Goal: Task Accomplishment & Management: Manage account settings

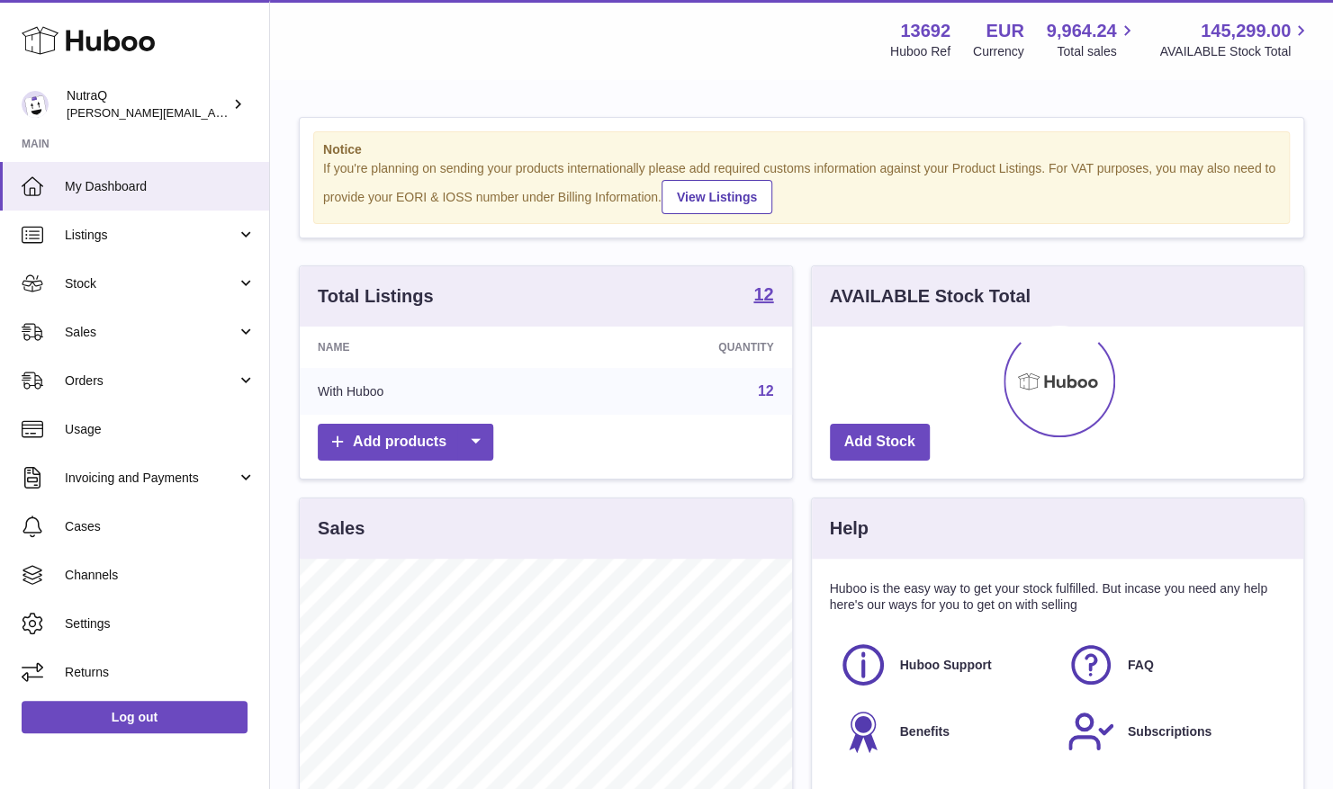
scroll to position [281, 491]
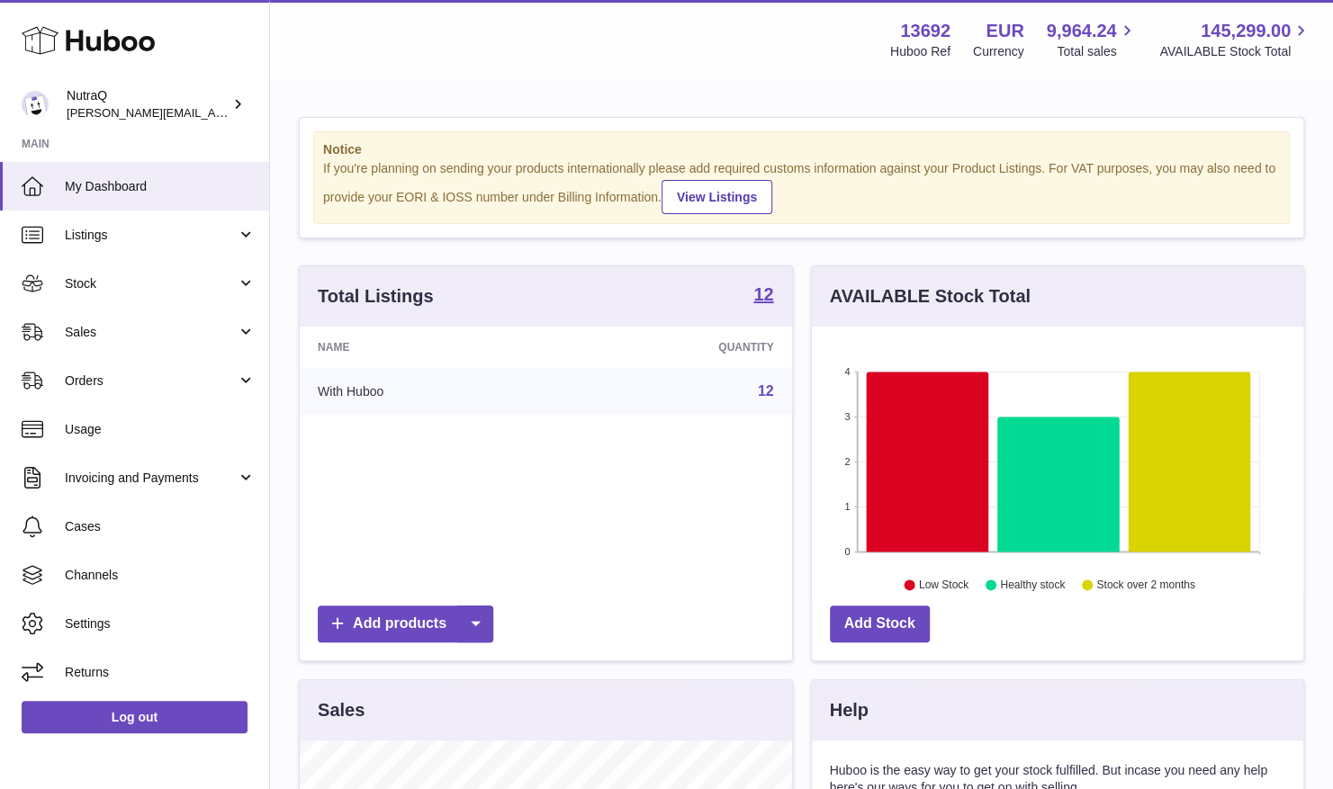
click at [936, 54] on div "Huboo Ref" at bounding box center [920, 51] width 60 height 17
drag, startPoint x: 936, startPoint y: 54, endPoint x: 905, endPoint y: 48, distance: 31.2
click at [905, 48] on div "Huboo Ref" at bounding box center [920, 51] width 60 height 17
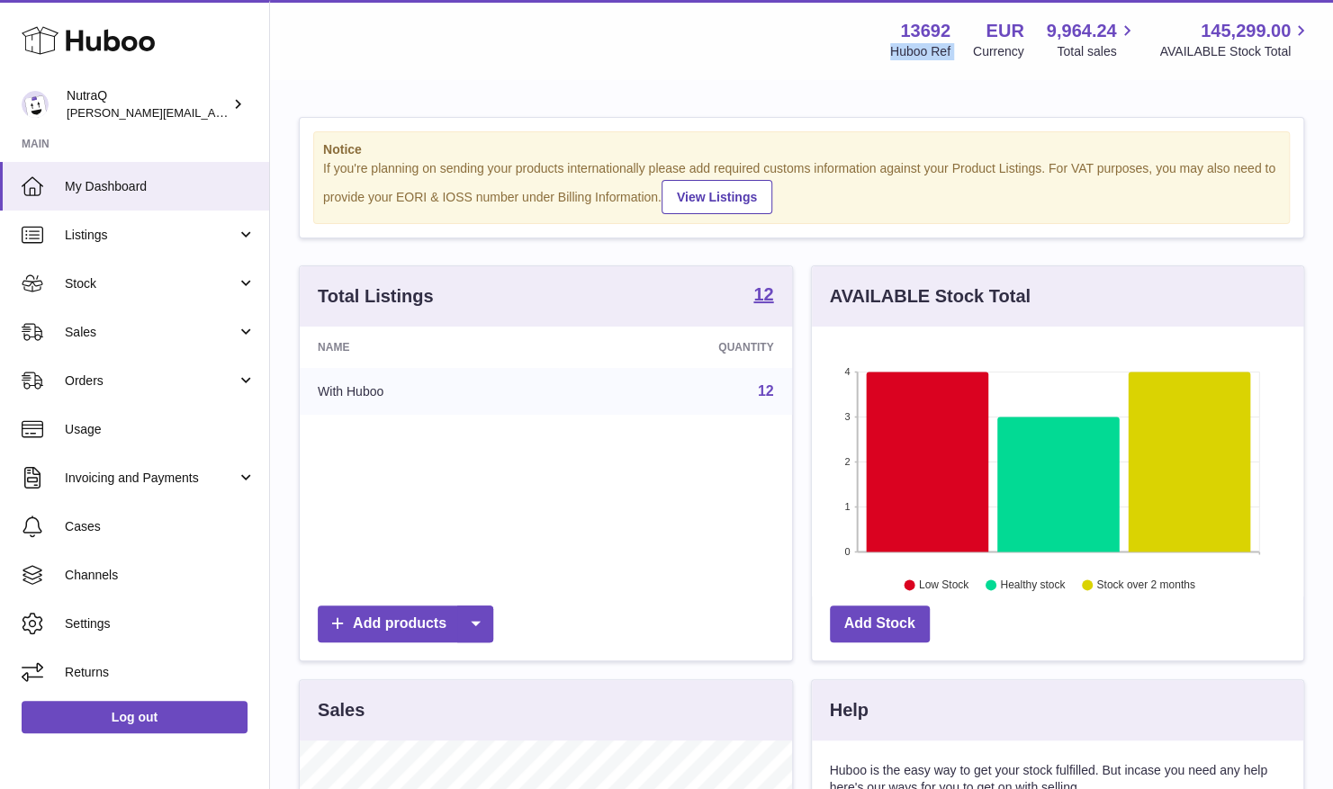
click at [905, 48] on div "Huboo Ref" at bounding box center [920, 51] width 60 height 17
drag, startPoint x: 905, startPoint y: 48, endPoint x: 885, endPoint y: 50, distance: 20.0
click at [885, 50] on div "13692 Huboo Ref EUR Currency 9,964.24 Total sales 145,299.00 AVAILABLE Stock To…" at bounding box center [1089, 39] width 444 height 41
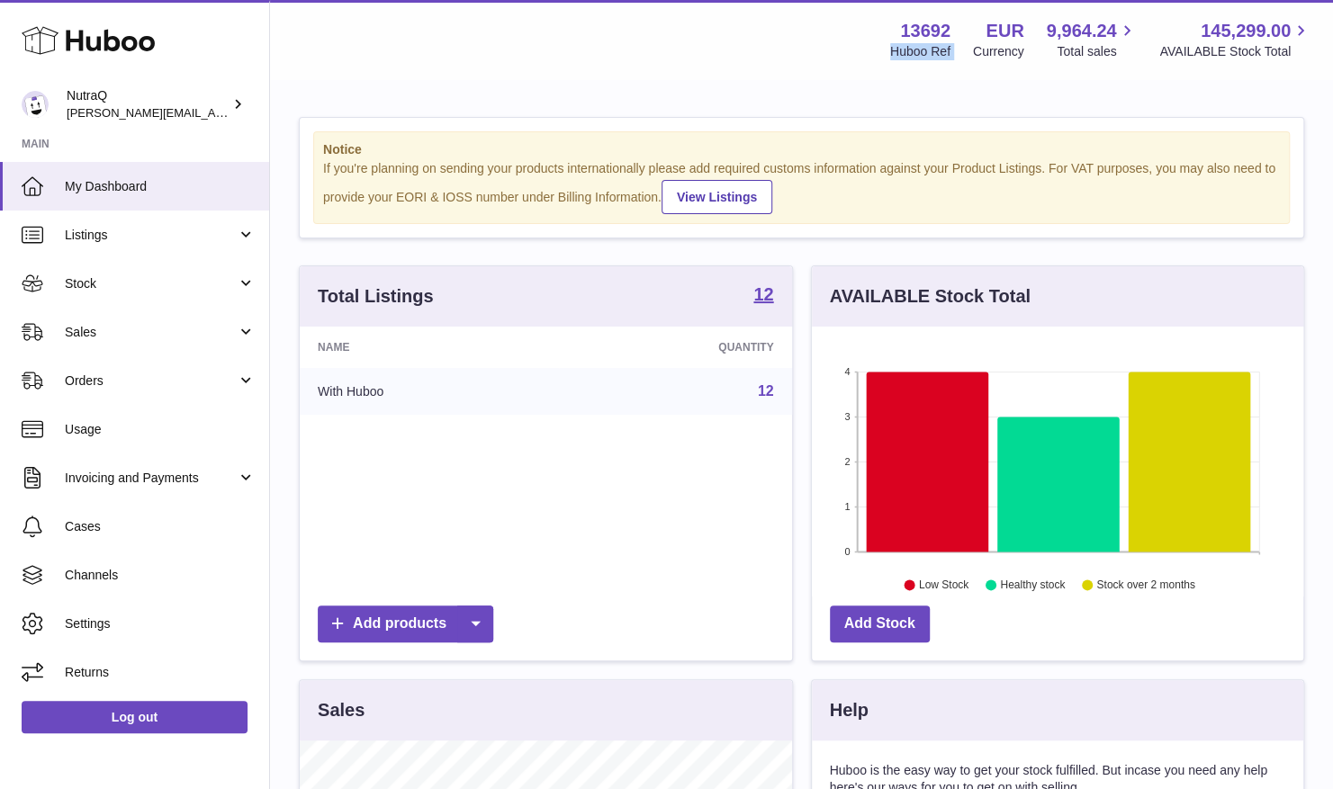
drag, startPoint x: 885, startPoint y: 50, endPoint x: 811, endPoint y: 61, distance: 75.5
click at [811, 61] on div "Menu Huboo 13692 Huboo Ref EUR Currency 9,964.24 Total sales 145,299.00 AVAILAB…" at bounding box center [801, 39] width 1063 height 79
click at [247, 238] on link "Listings" at bounding box center [134, 235] width 269 height 49
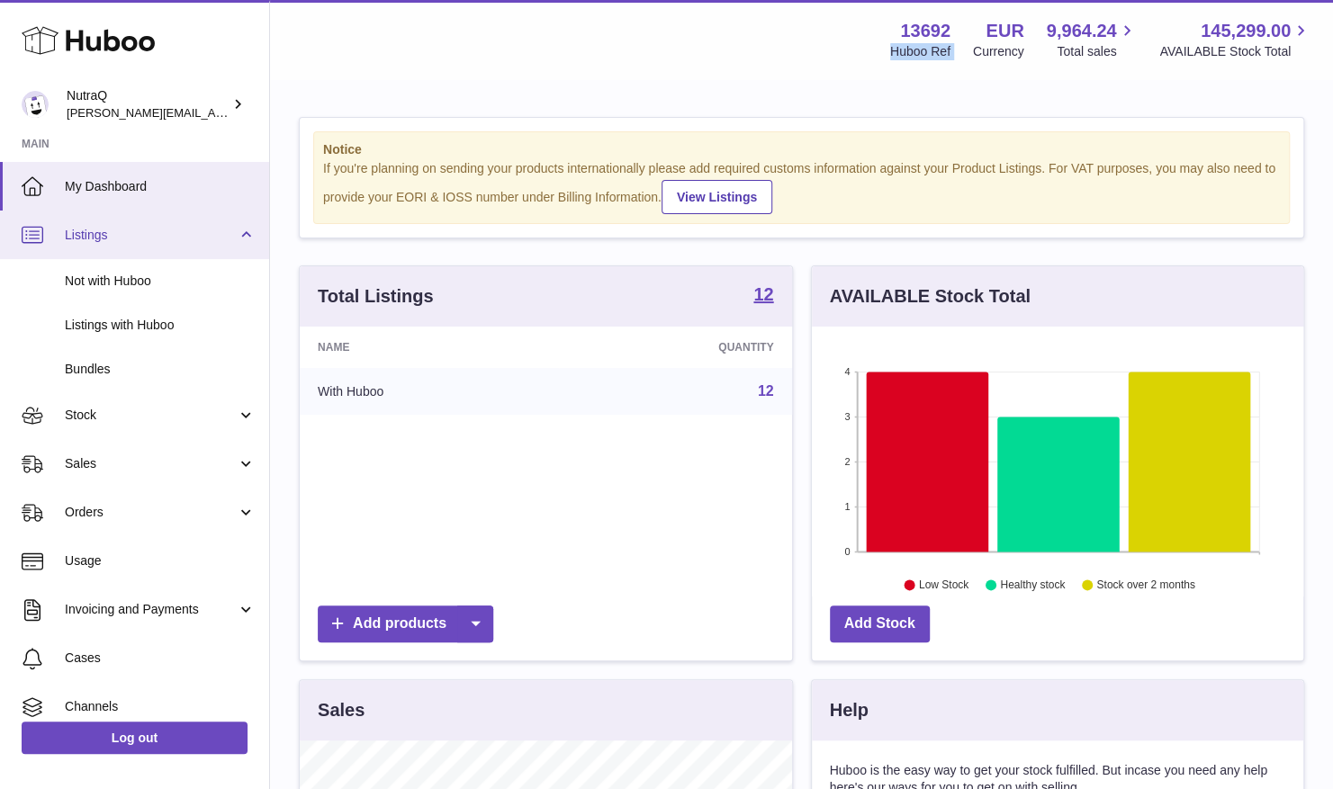
scroll to position [111, 0]
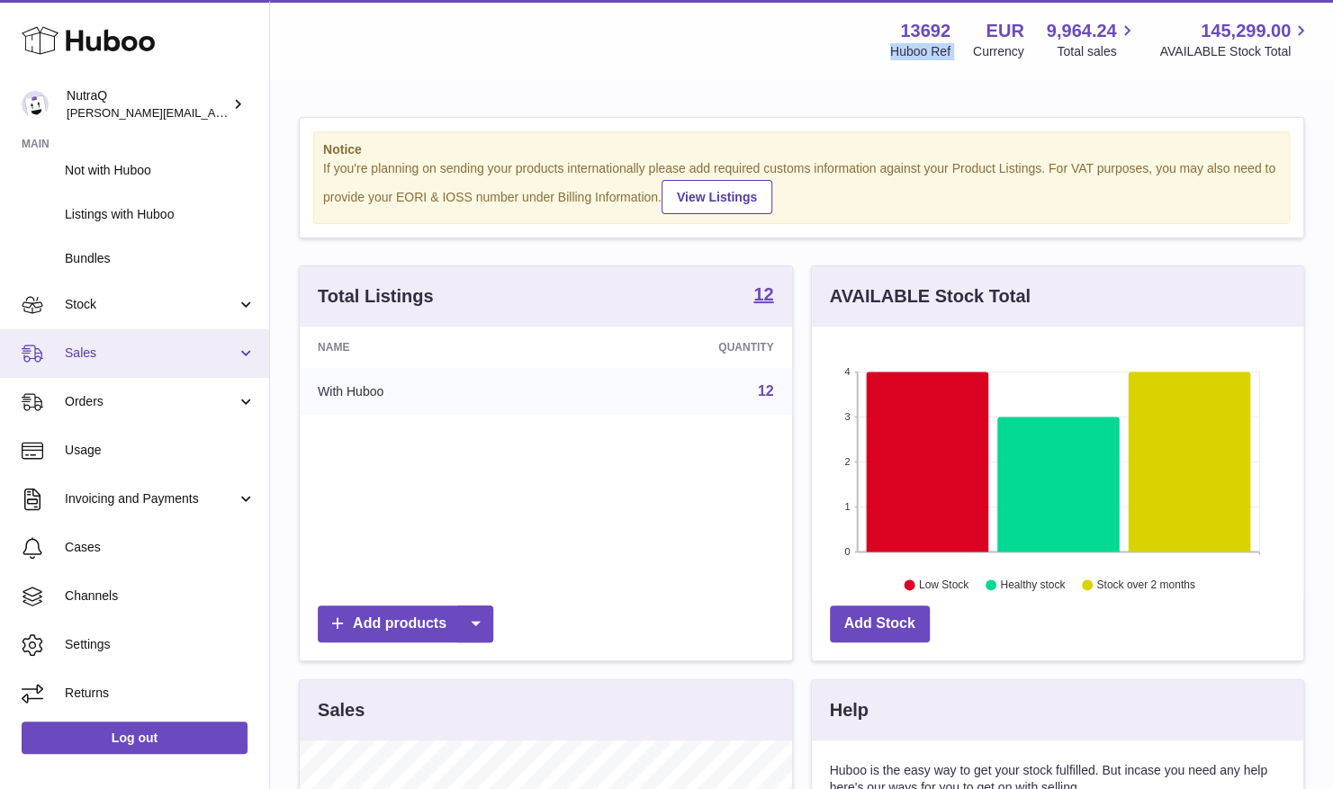
click at [248, 349] on link "Sales" at bounding box center [134, 353] width 269 height 49
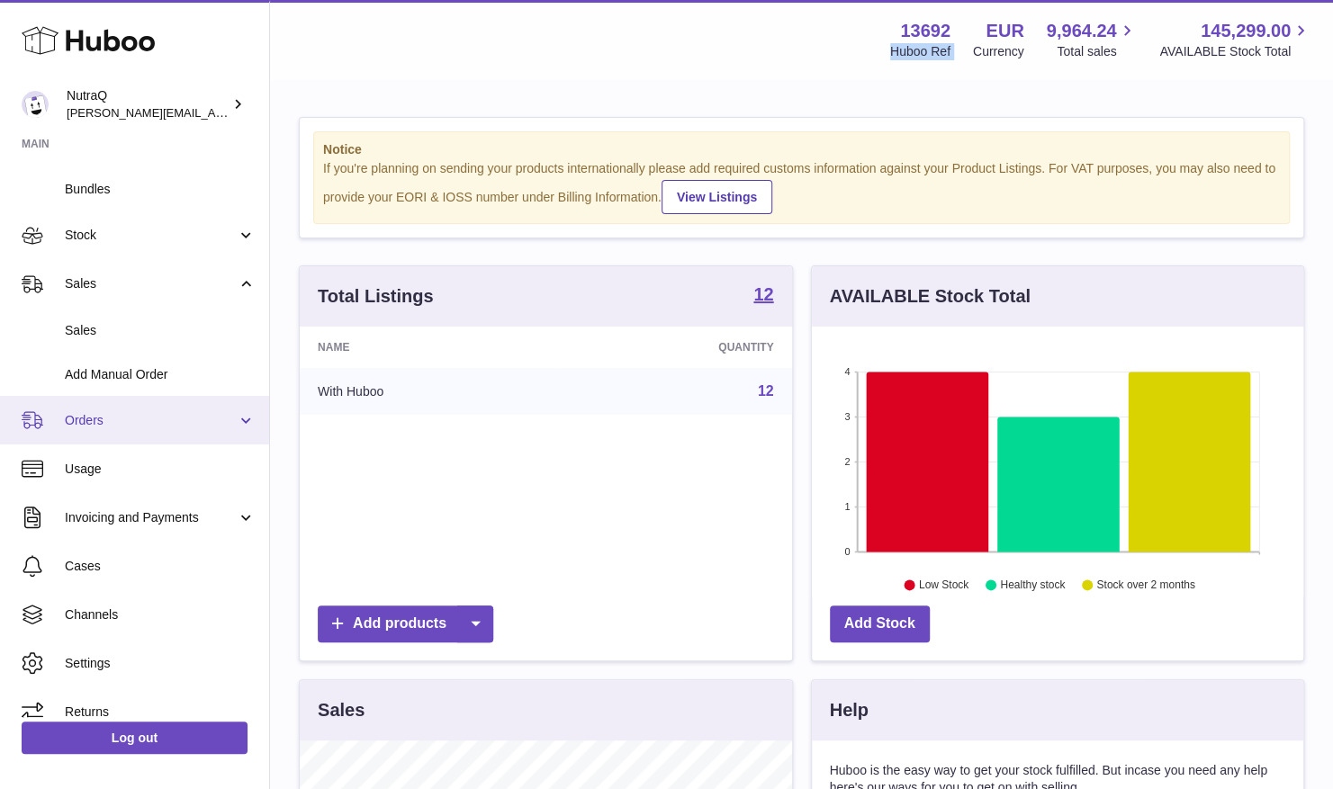
scroll to position [199, 0]
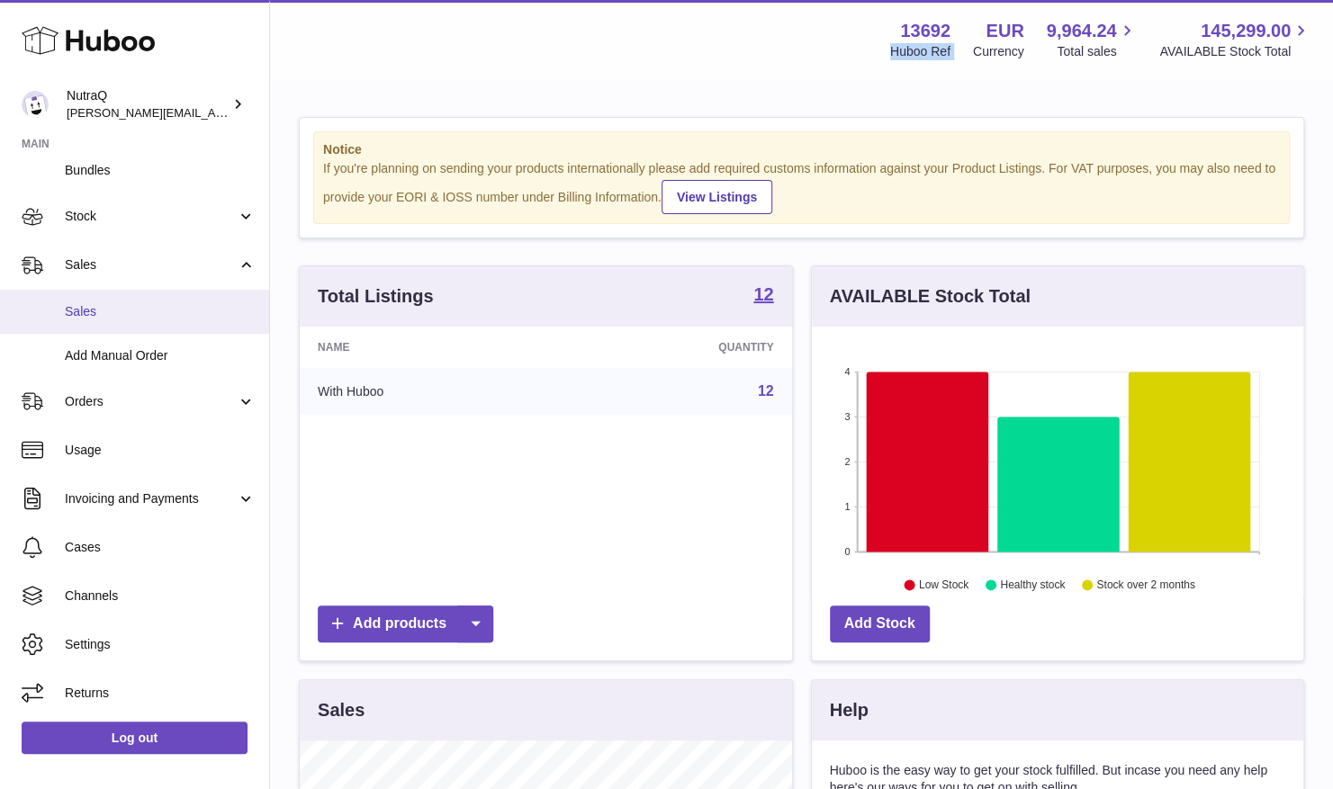
click at [156, 315] on span "Sales" at bounding box center [160, 311] width 191 height 17
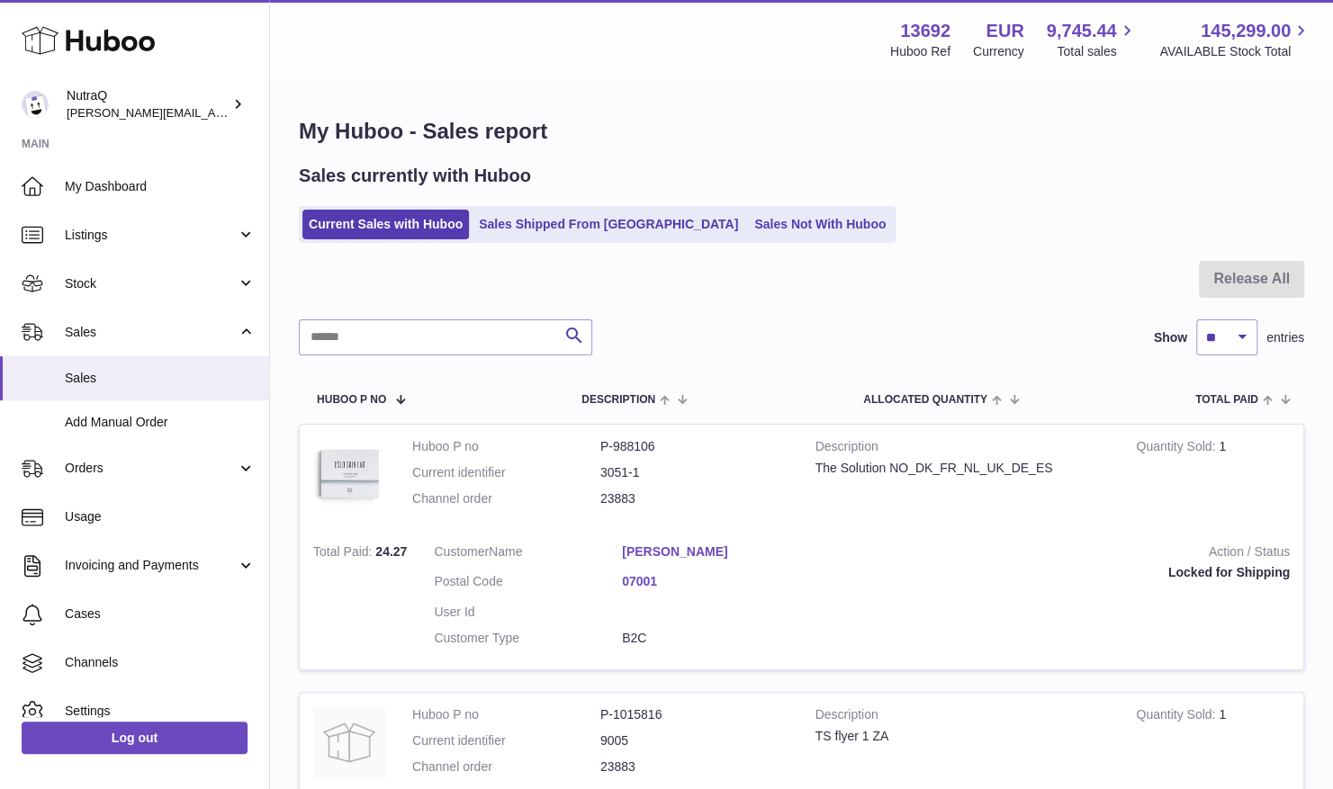
scroll to position [107, 0]
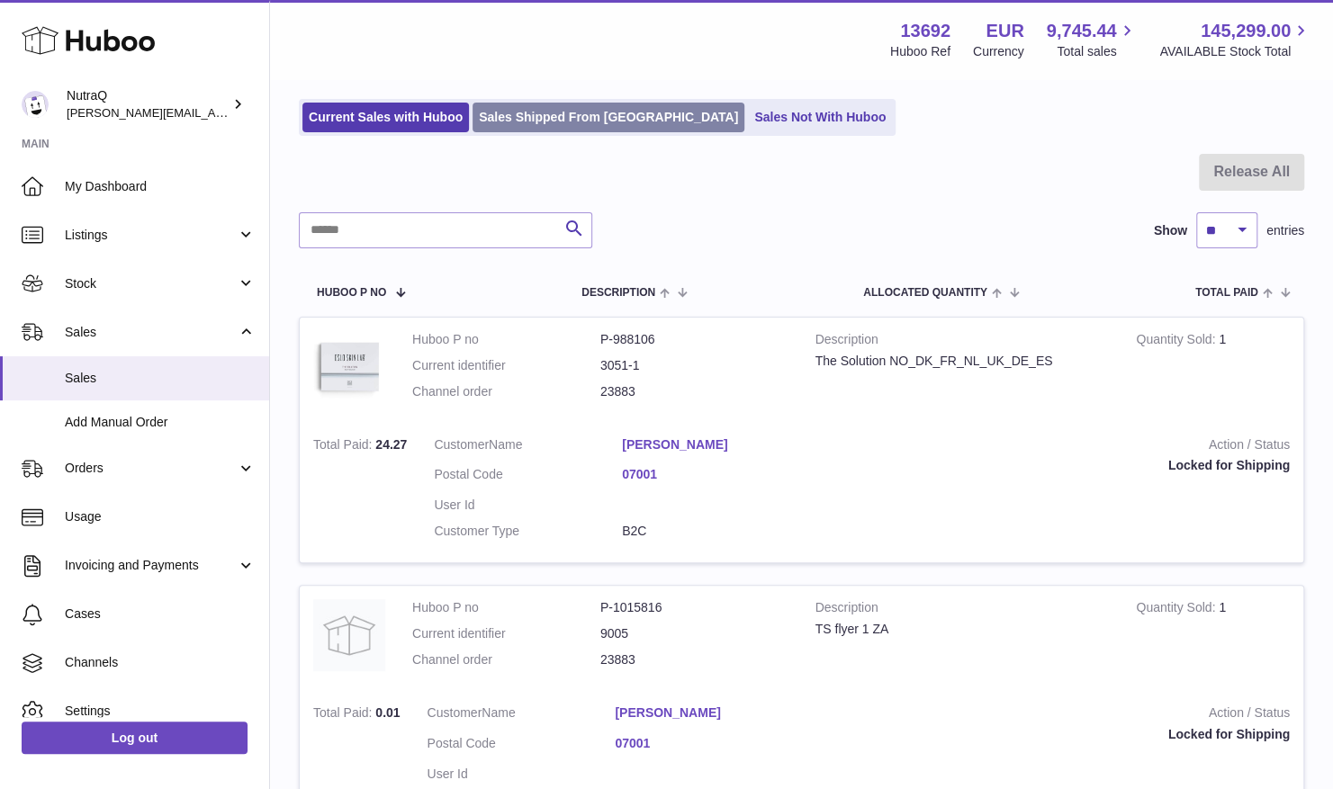
click at [562, 113] on link "Sales Shipped From [GEOGRAPHIC_DATA]" at bounding box center [608, 118] width 272 height 30
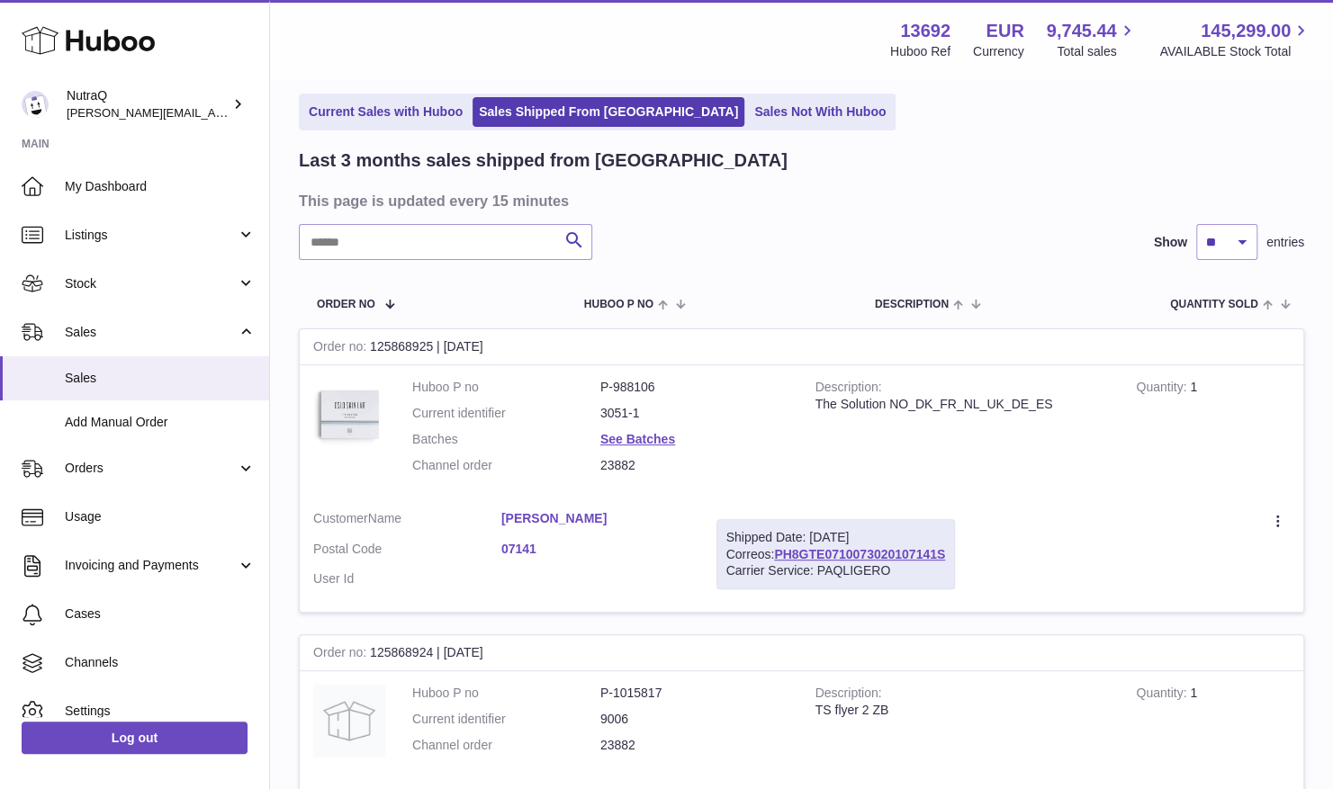
scroll to position [135, 0]
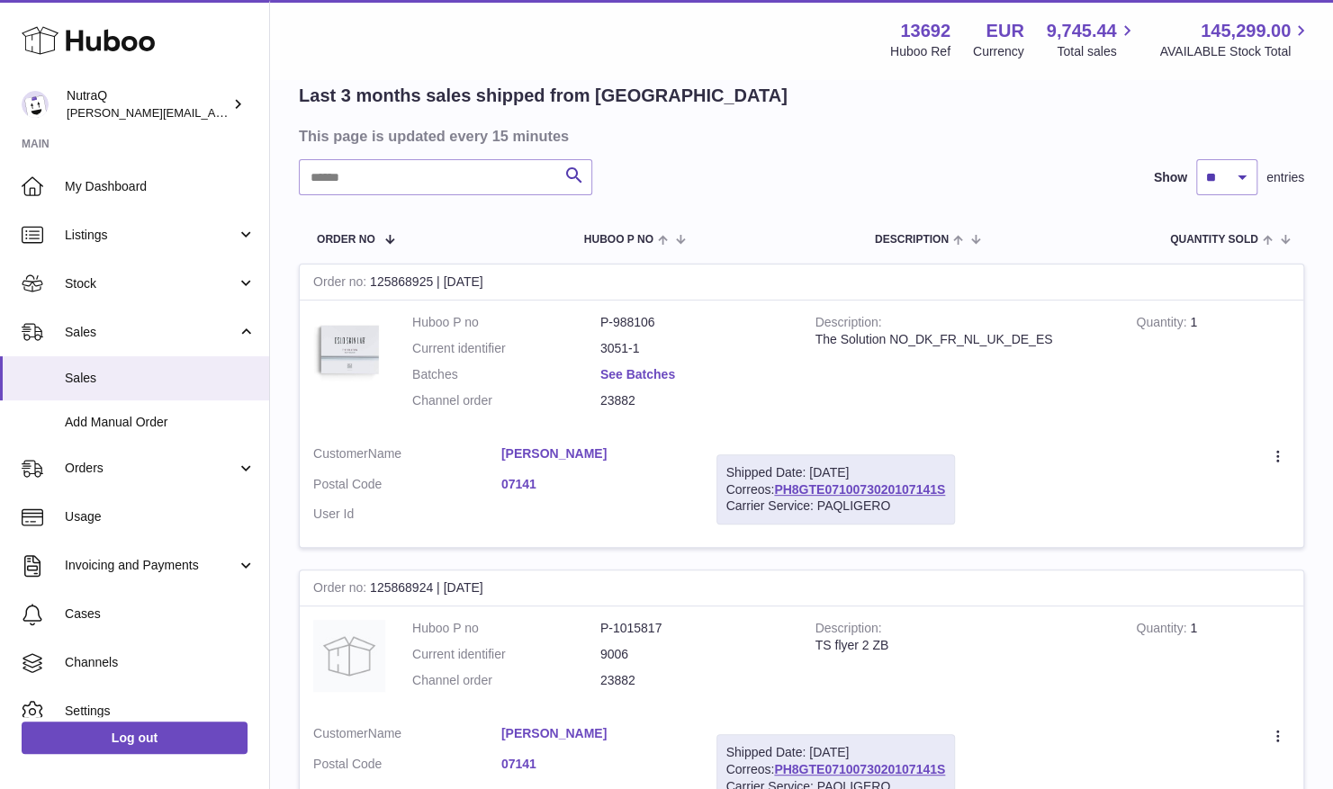
click at [635, 371] on link "See Batches" at bounding box center [637, 374] width 75 height 14
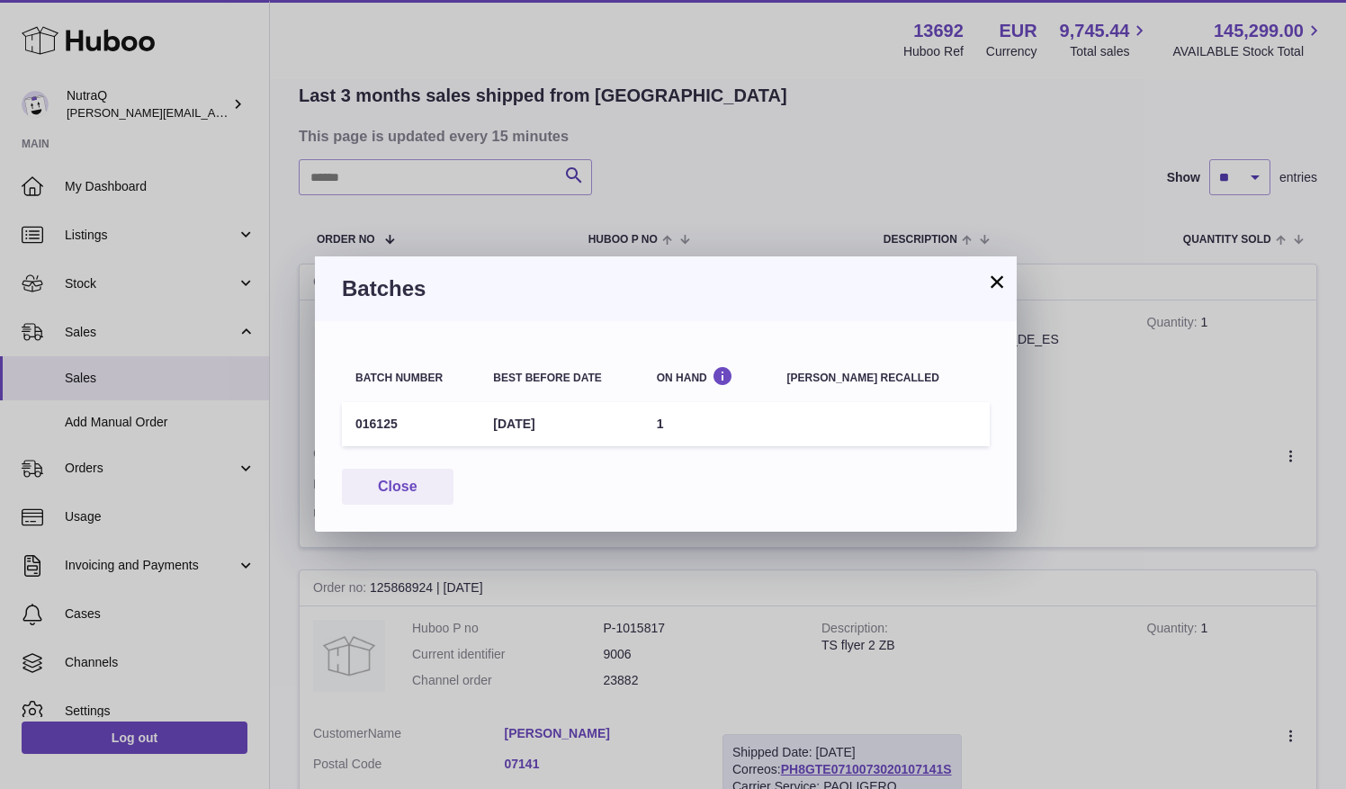
click at [997, 283] on button "×" at bounding box center [997, 282] width 22 height 22
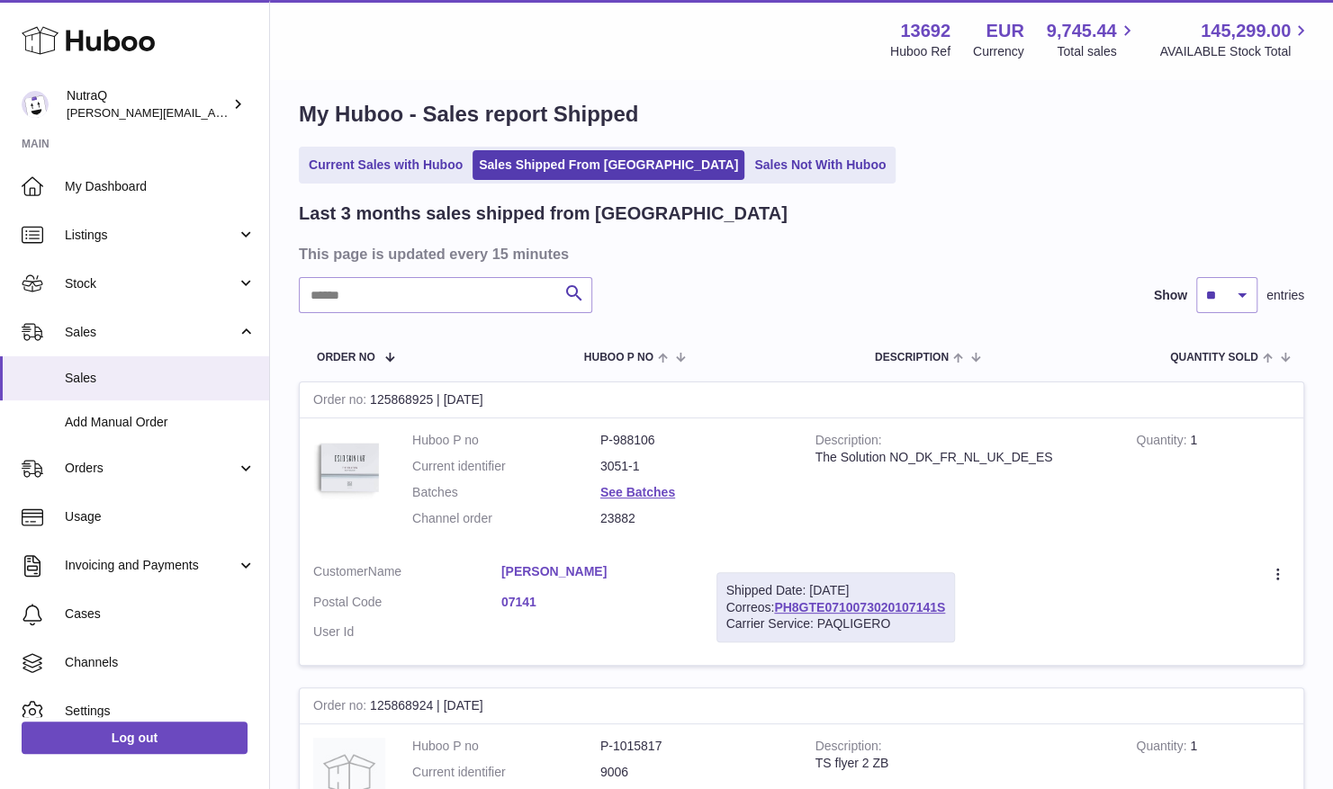
scroll to position [18, 0]
click at [1236, 290] on select "** ** **" at bounding box center [1226, 294] width 61 height 36
select select "**"
click at [1196, 276] on select "** ** **" at bounding box center [1226, 294] width 61 height 36
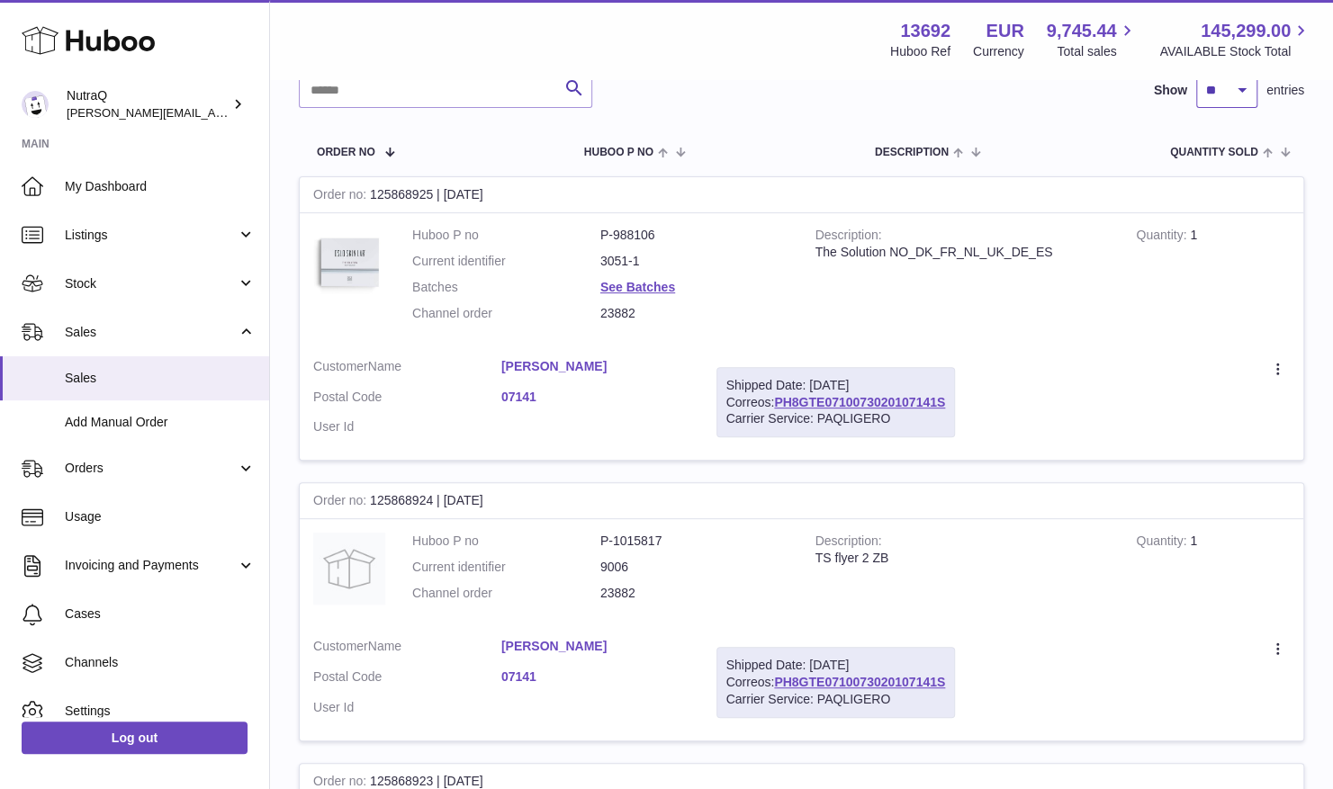
scroll to position [117, 0]
